Goal: Task Accomplishment & Management: Use online tool/utility

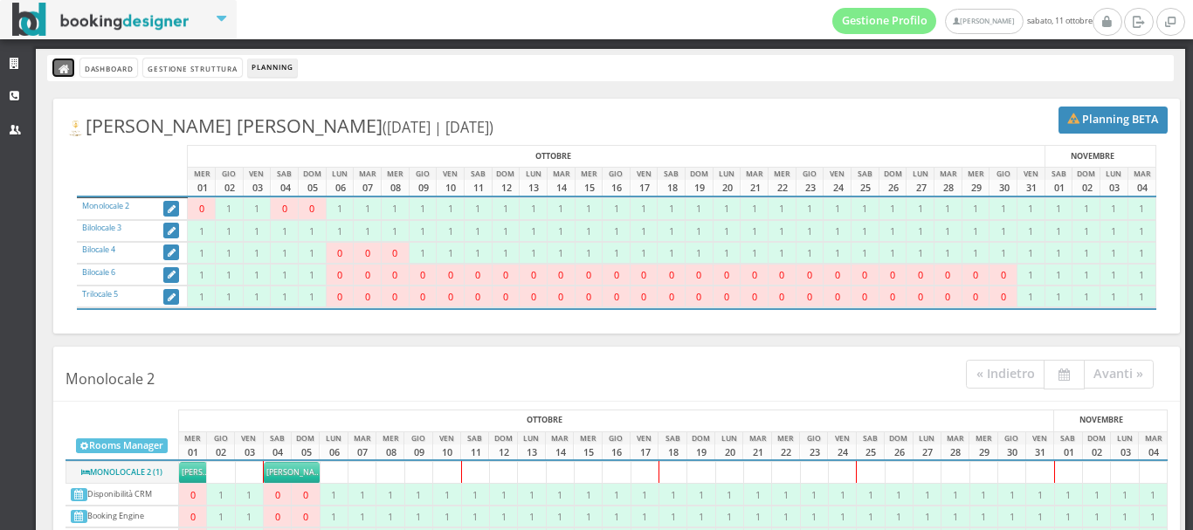
click at [65, 62] on link at bounding box center [63, 67] width 22 height 18
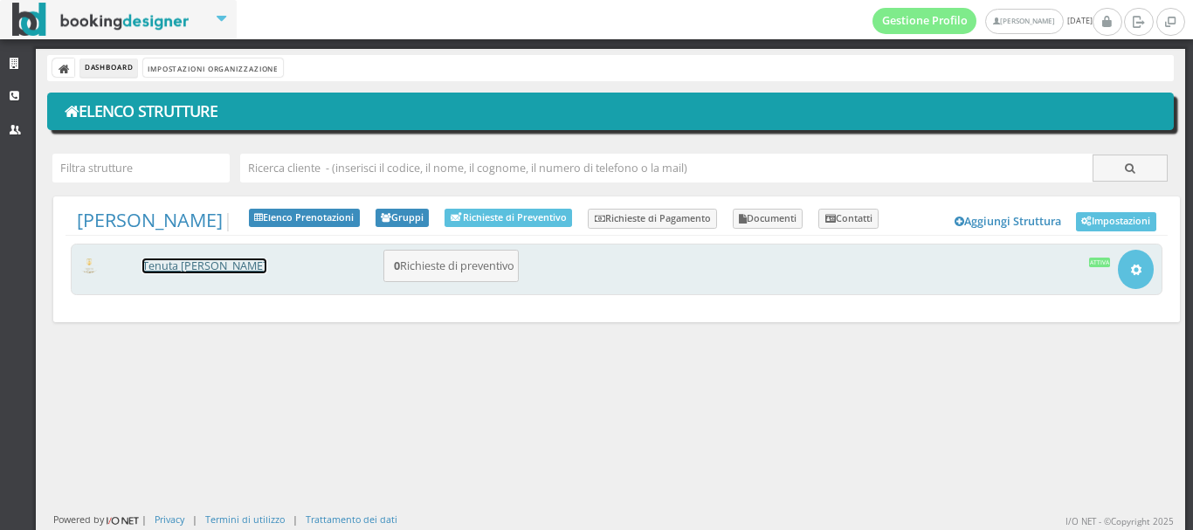
click at [177, 269] on link "[PERSON_NAME] [PERSON_NAME]" at bounding box center [204, 265] width 124 height 15
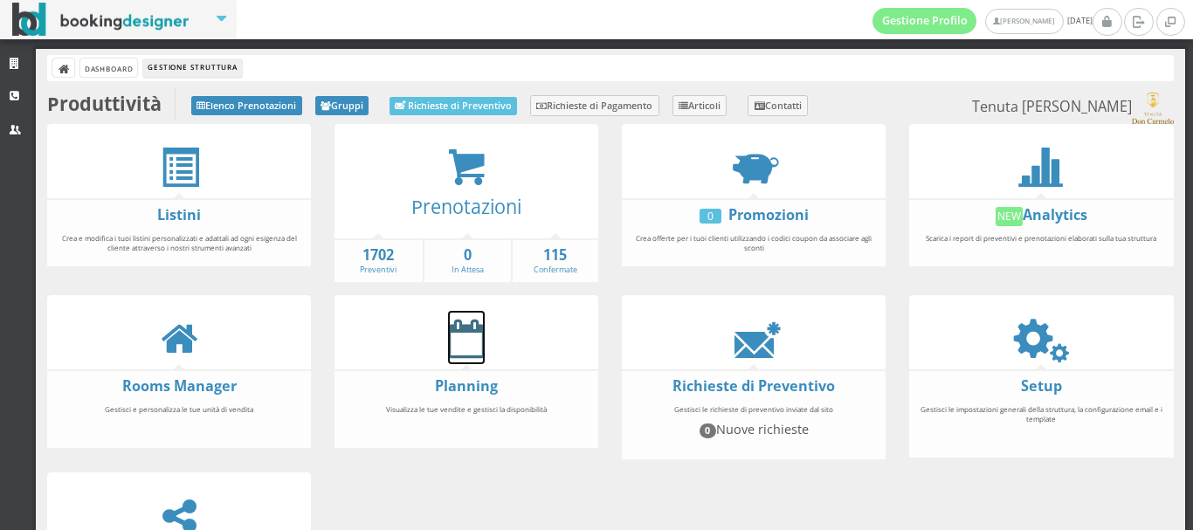
click at [462, 327] on icon at bounding box center [466, 338] width 37 height 39
